Goal: Task Accomplishment & Management: Use online tool/utility

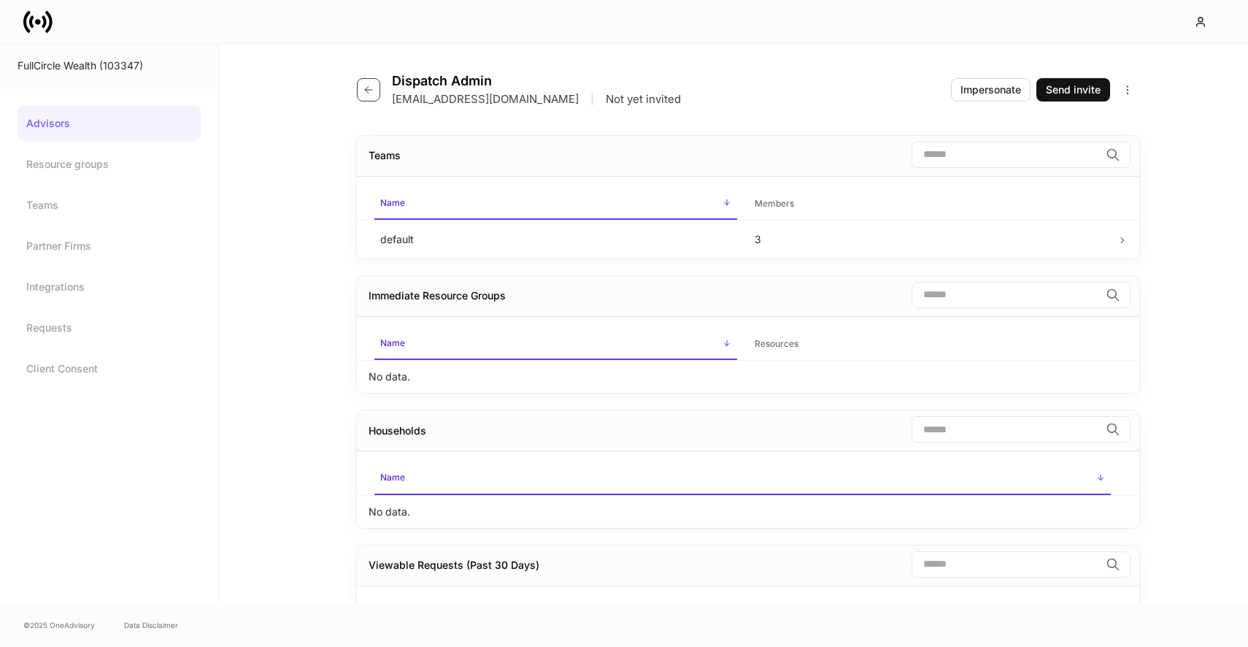
click at [374, 88] on icon "button" at bounding box center [369, 90] width 12 height 12
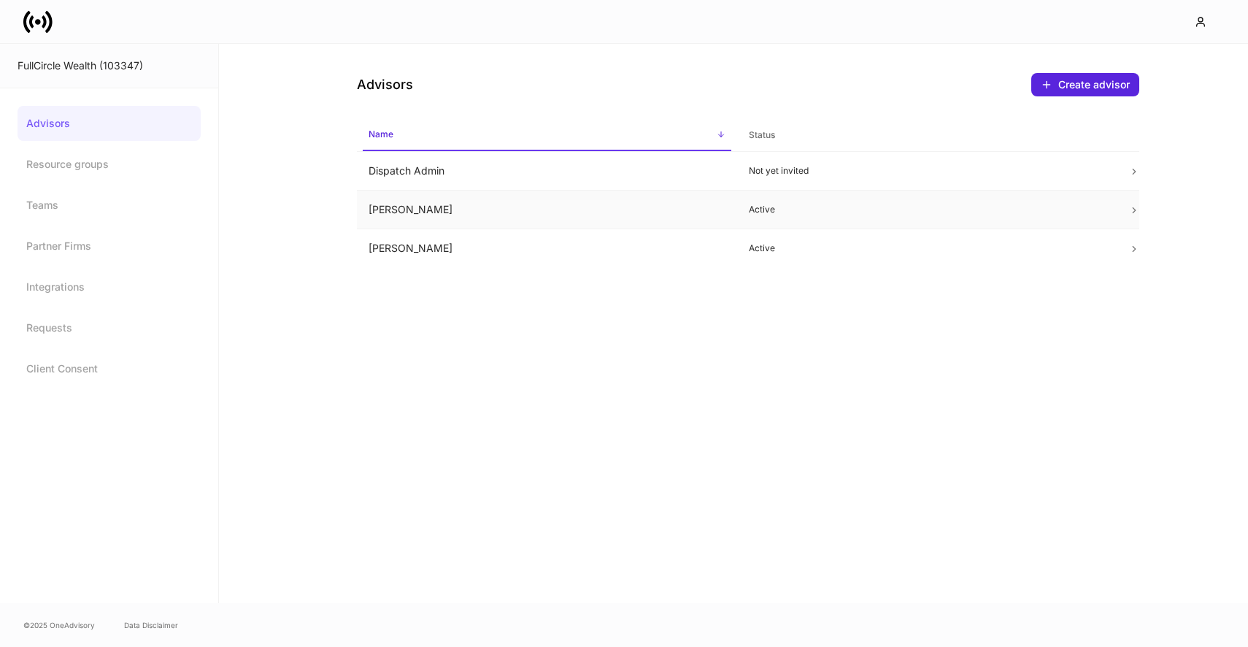
click at [457, 218] on td "[PERSON_NAME]" at bounding box center [547, 210] width 380 height 39
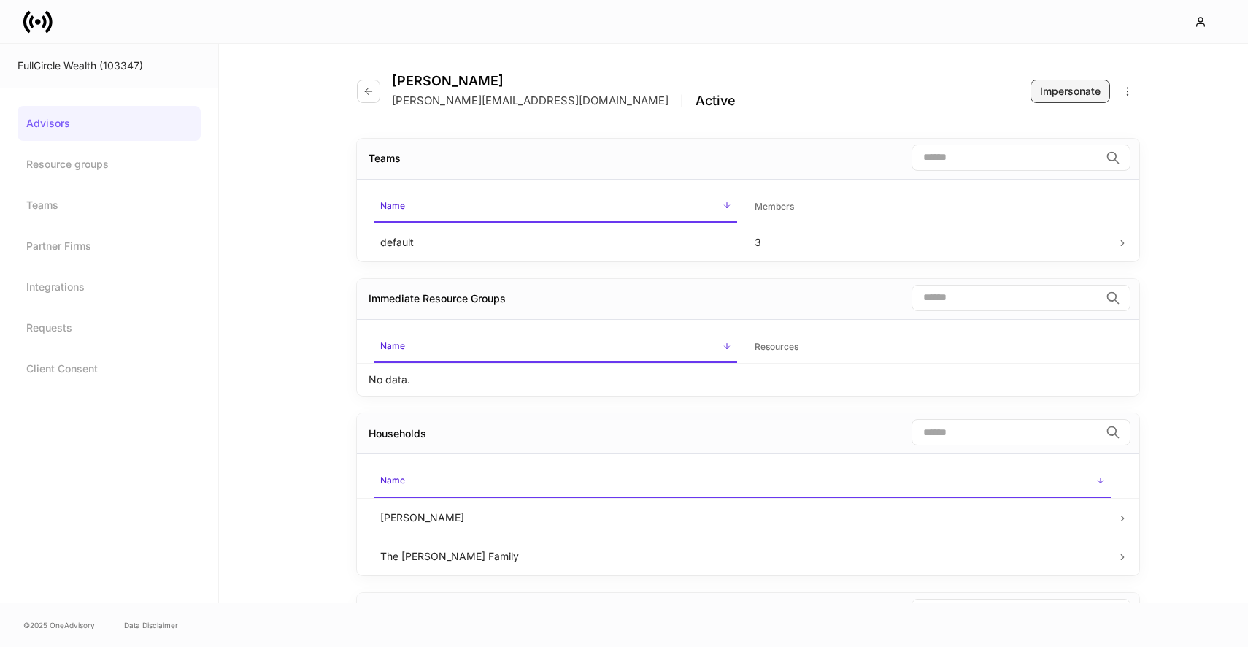
click at [1054, 93] on div "Impersonate" at bounding box center [1070, 91] width 61 height 15
